Goal: Go to known website: Go to known website

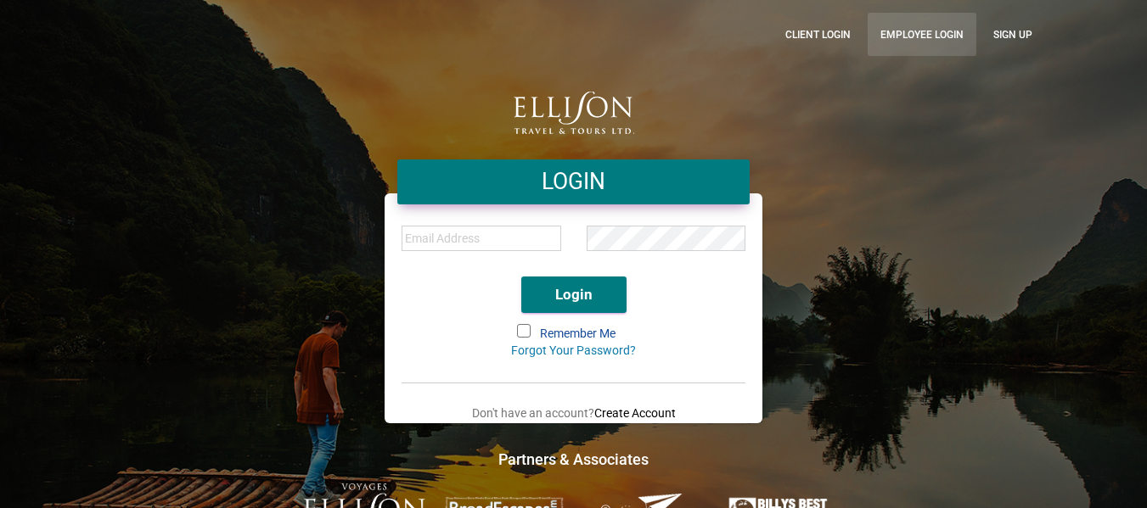
click at [904, 42] on link "Employee Login" at bounding box center [921, 34] width 109 height 43
